Goal: Entertainment & Leisure: Consume media (video, audio)

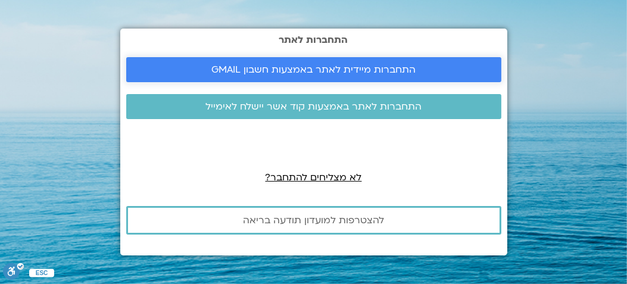
click at [269, 66] on span "התחברות מיידית לאתר באמצעות חשבון GMAIL" at bounding box center [313, 69] width 204 height 11
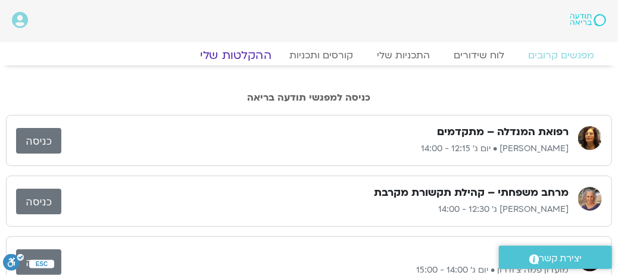
click at [259, 52] on link "ההקלטות שלי" at bounding box center [236, 55] width 100 height 14
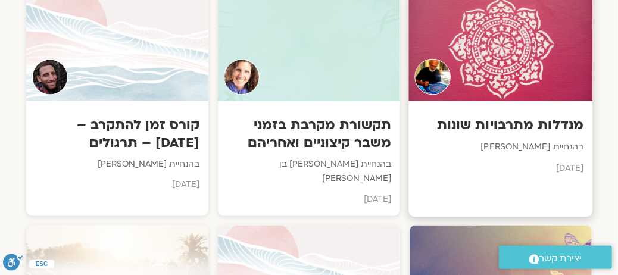
scroll to position [655, 0]
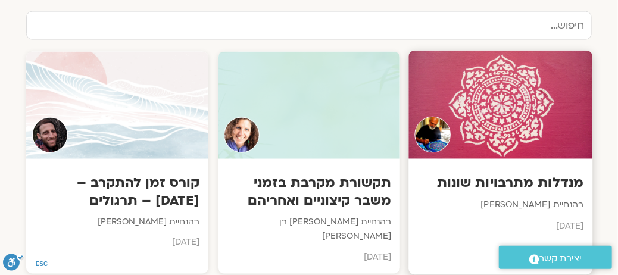
click at [458, 174] on h3 "מנדלות מתרבויות שונות" at bounding box center [501, 183] width 166 height 18
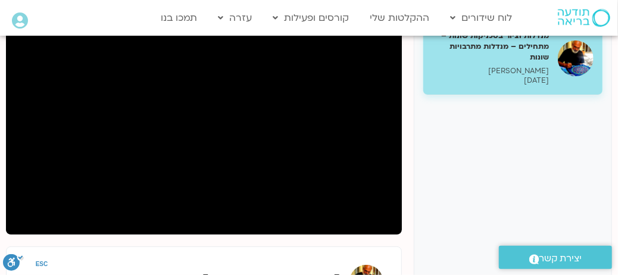
scroll to position [60, 0]
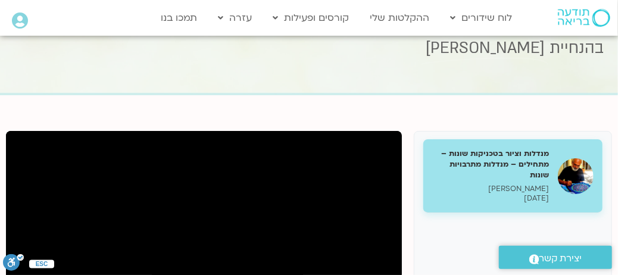
click at [479, 176] on h5 "מנדלות וציור בטכניקות שונות – מתחילים – מנדלות מתרבויות שונות" at bounding box center [490, 164] width 117 height 33
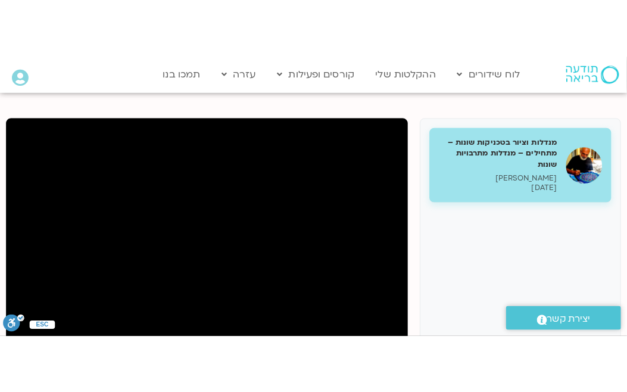
scroll to position [179, 0]
